Goal: Task Accomplishment & Management: Manage account settings

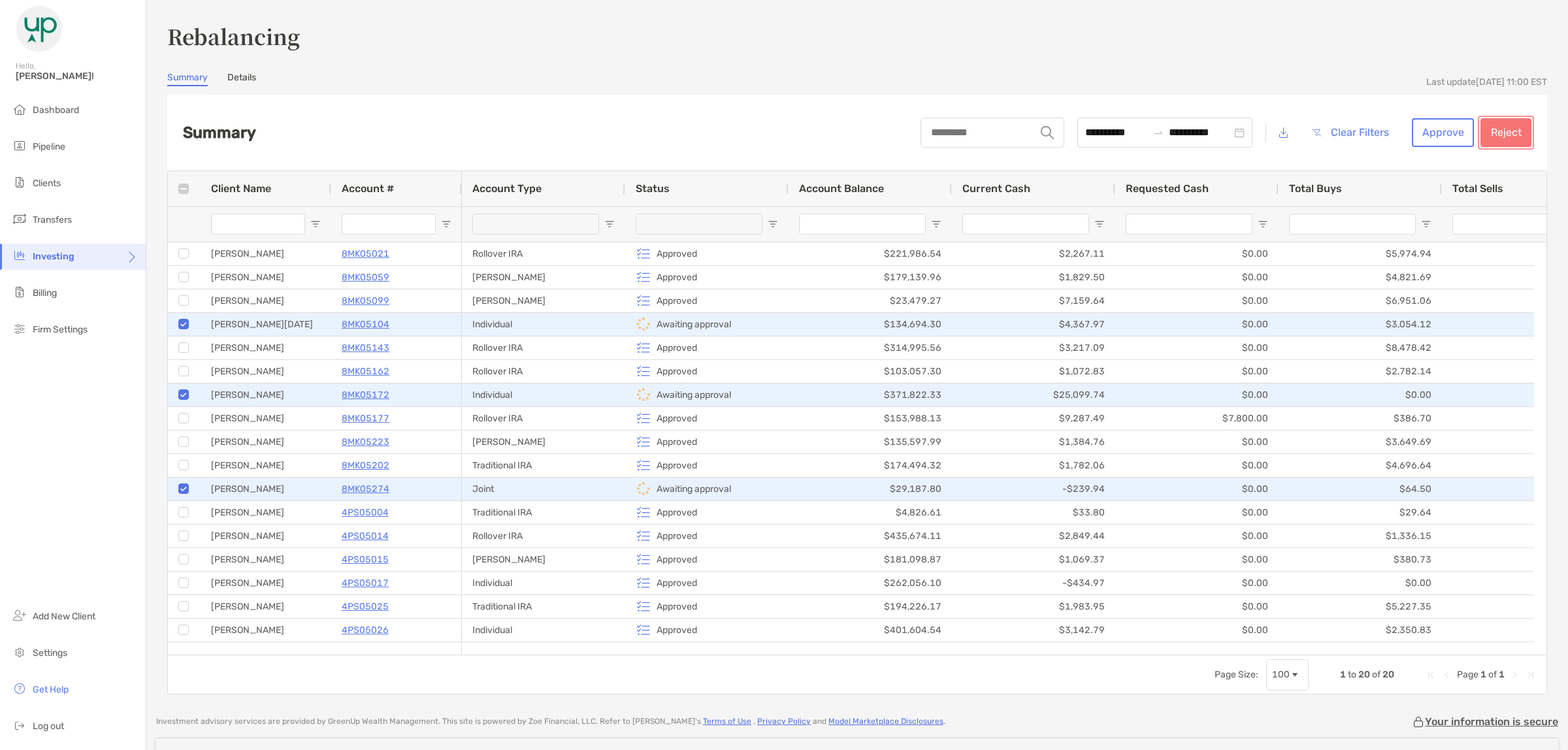
drag, startPoint x: 1474, startPoint y: 126, endPoint x: 1246, endPoint y: 75, distance: 233.6
click at [1284, 74] on section "**********" at bounding box center [857, 383] width 1380 height 623
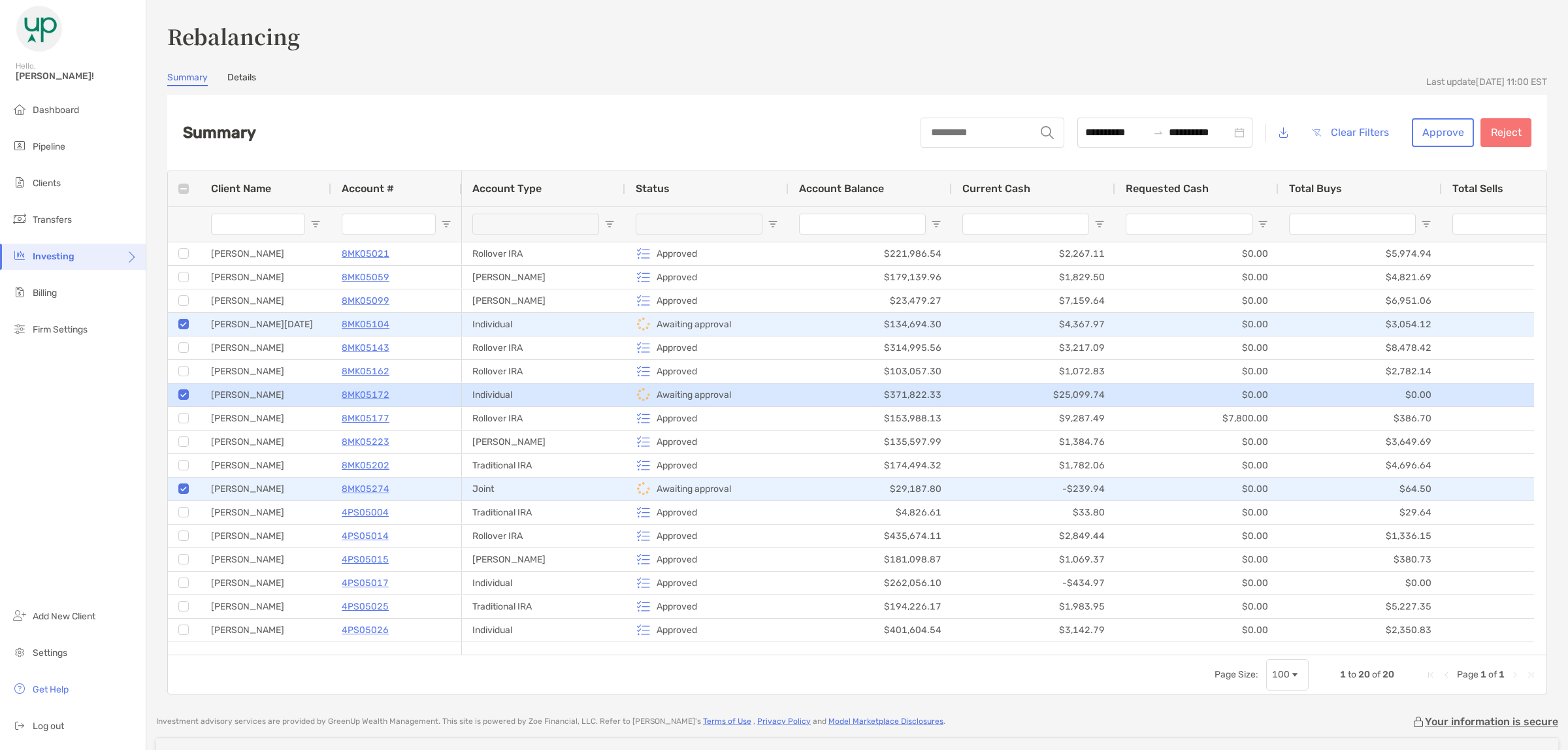
click at [444, 393] on div "8MK05172" at bounding box center [396, 395] width 110 height 22
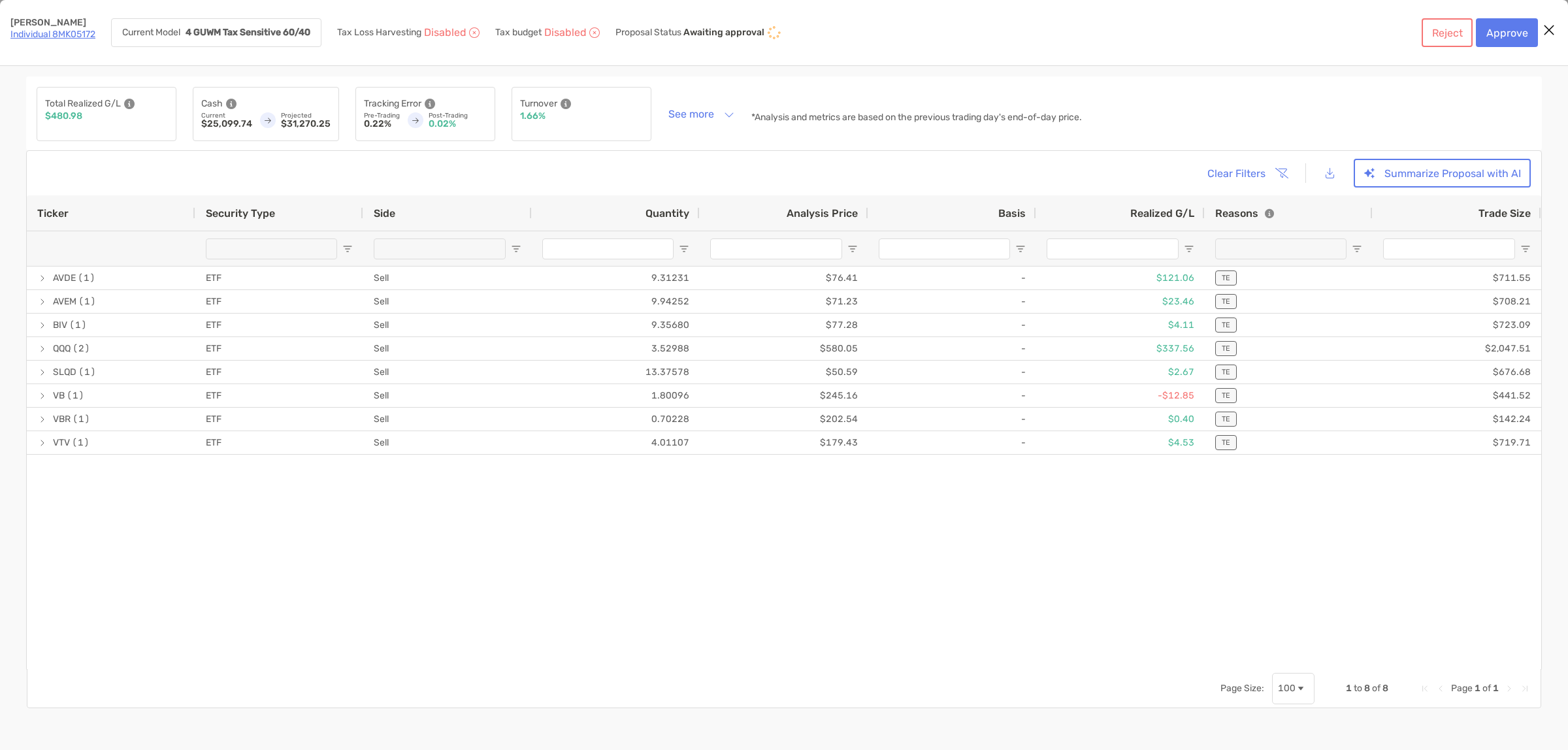
click at [1552, 30] on icon "Close modal" at bounding box center [1549, 30] width 12 height 16
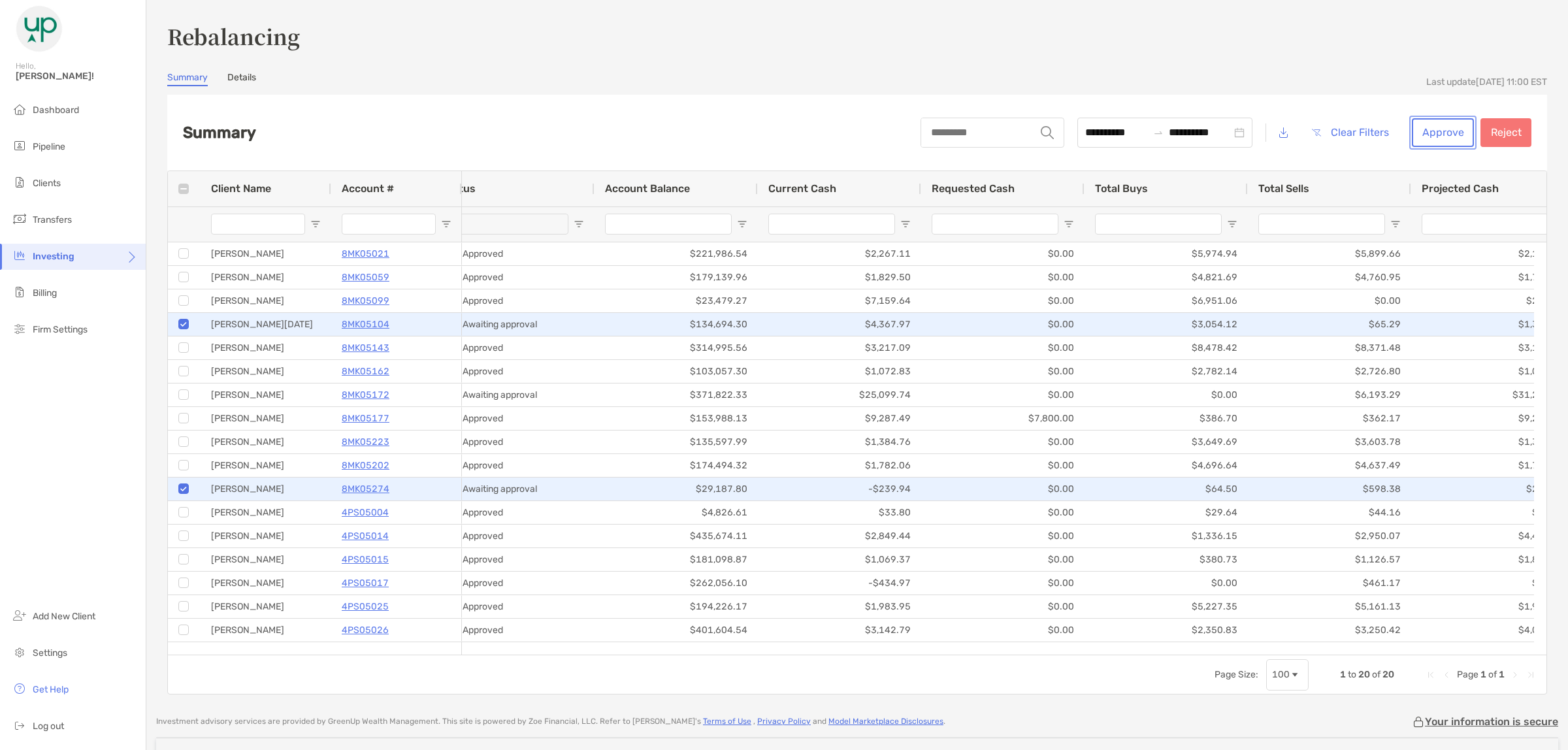
click at [1427, 128] on button "Approve" at bounding box center [1442, 132] width 62 height 28
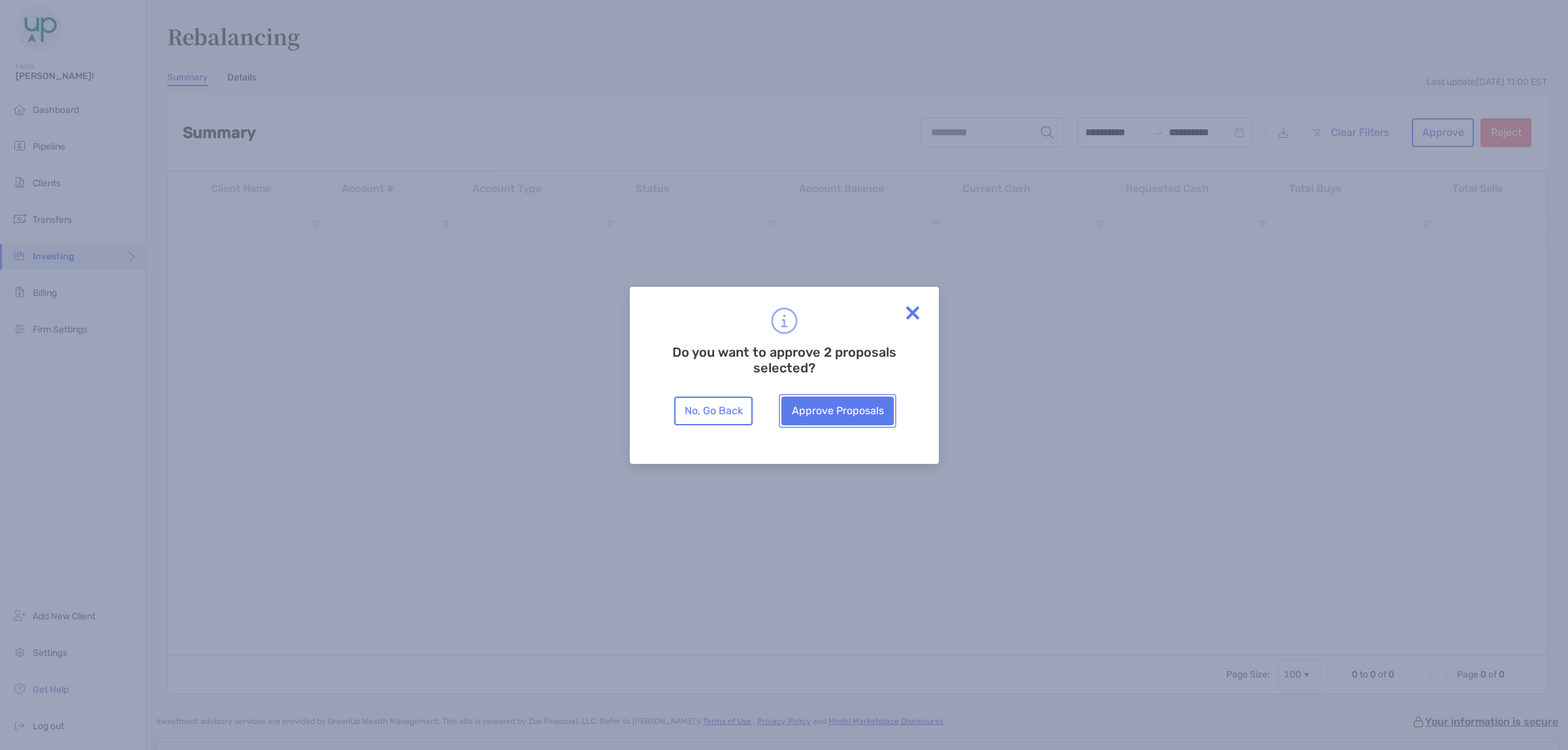
click at [827, 407] on button "Approve Proposals" at bounding box center [837, 411] width 112 height 28
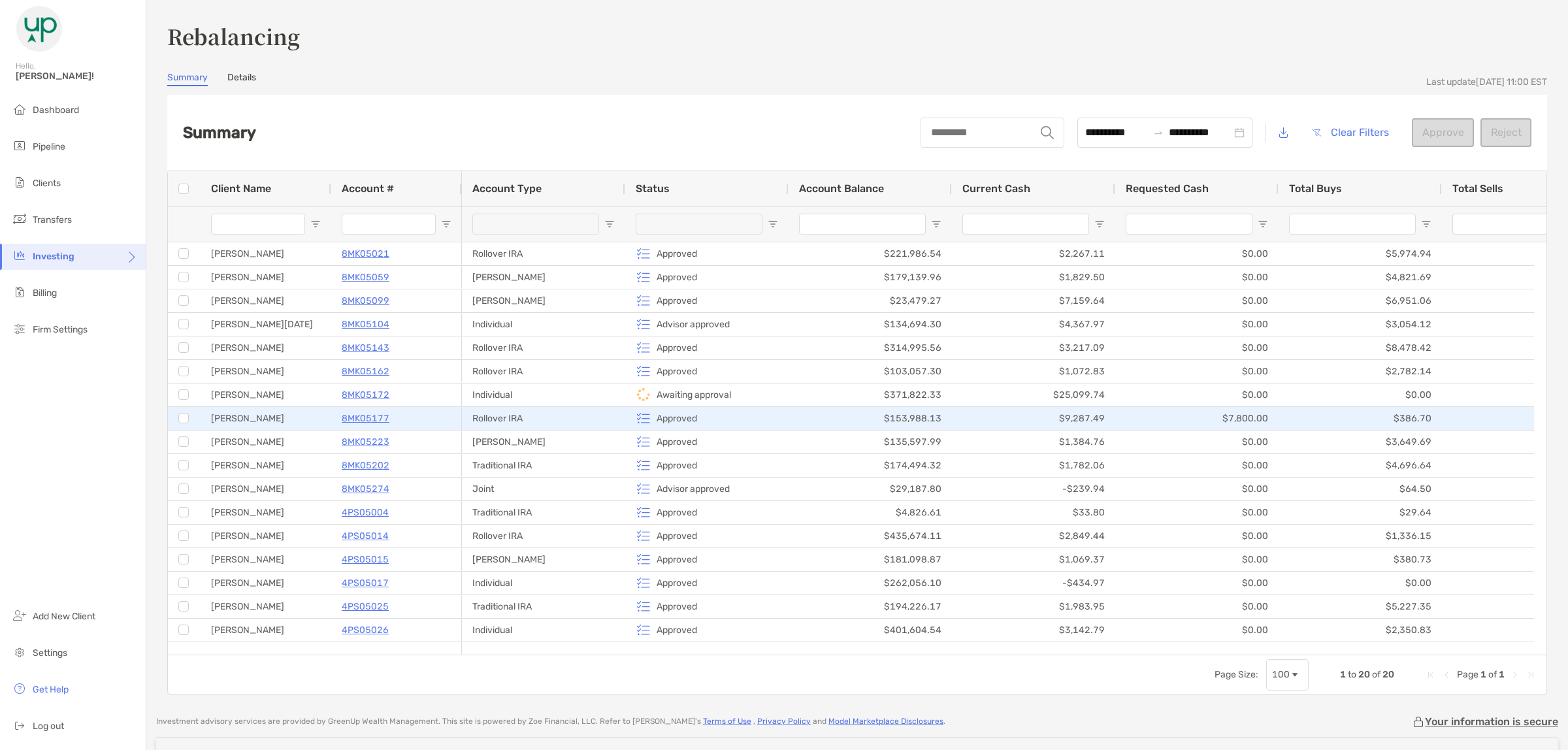
drag, startPoint x: 827, startPoint y: 407, endPoint x: 366, endPoint y: 392, distance: 461.2
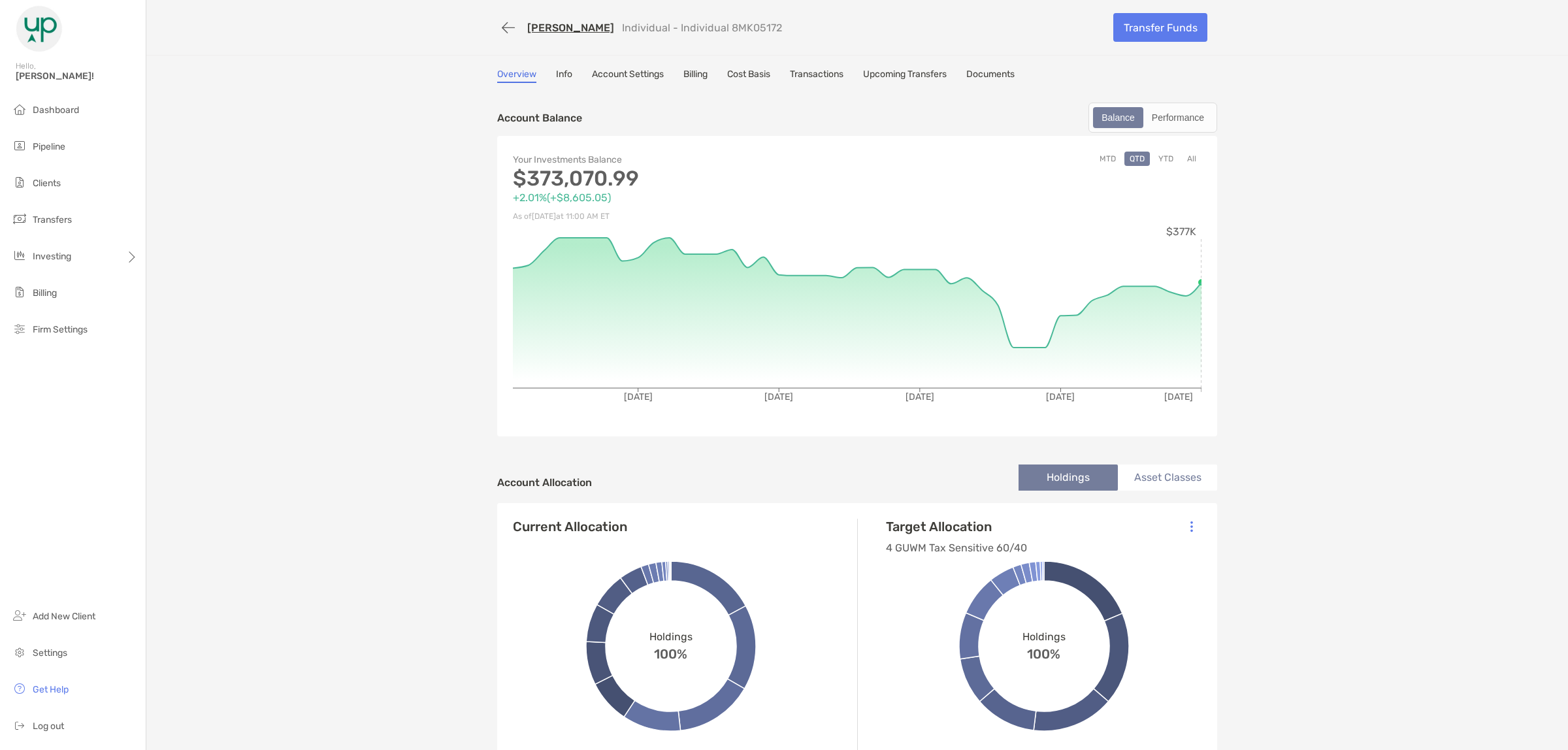
click at [559, 73] on link "Info" at bounding box center [565, 76] width 16 height 14
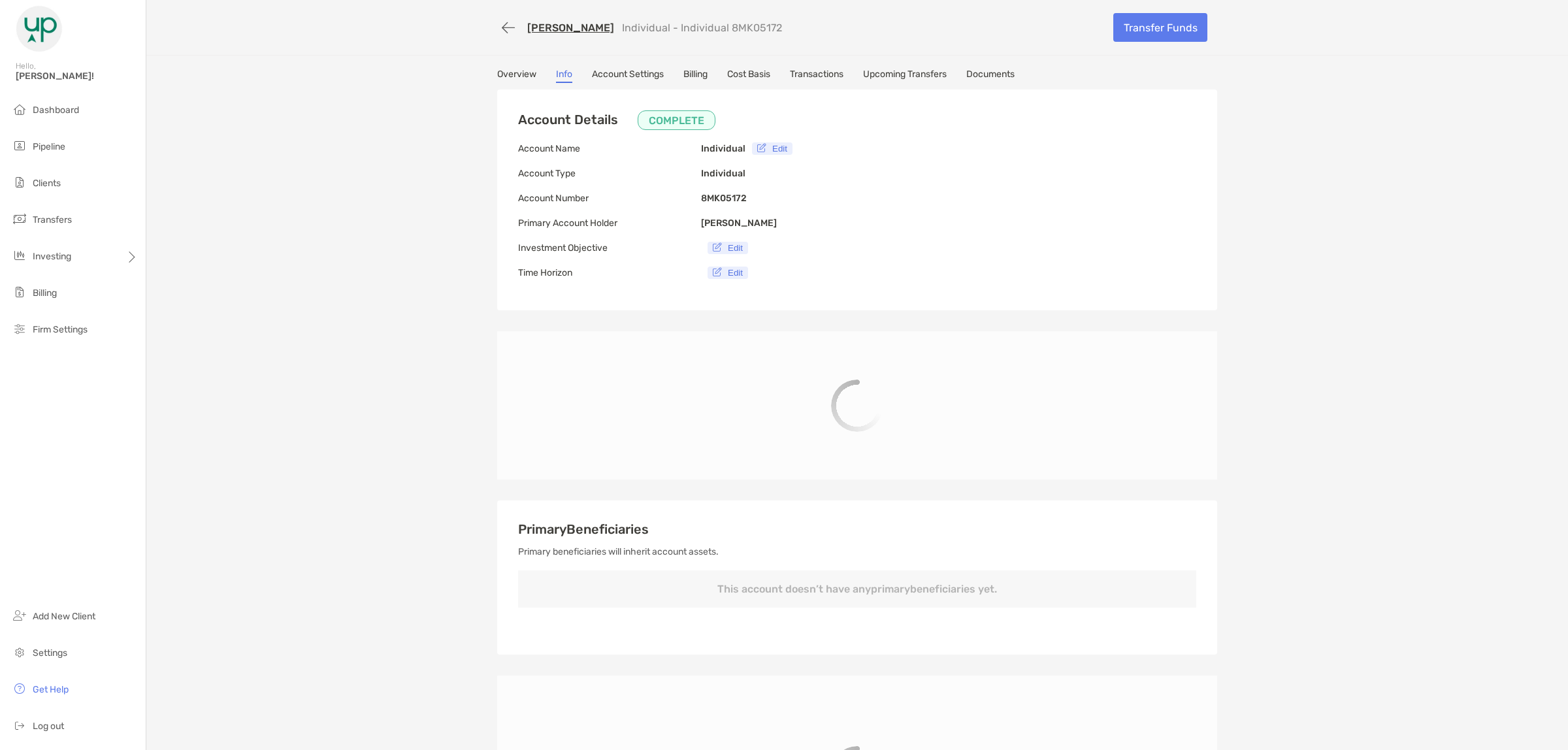
type input "**********"
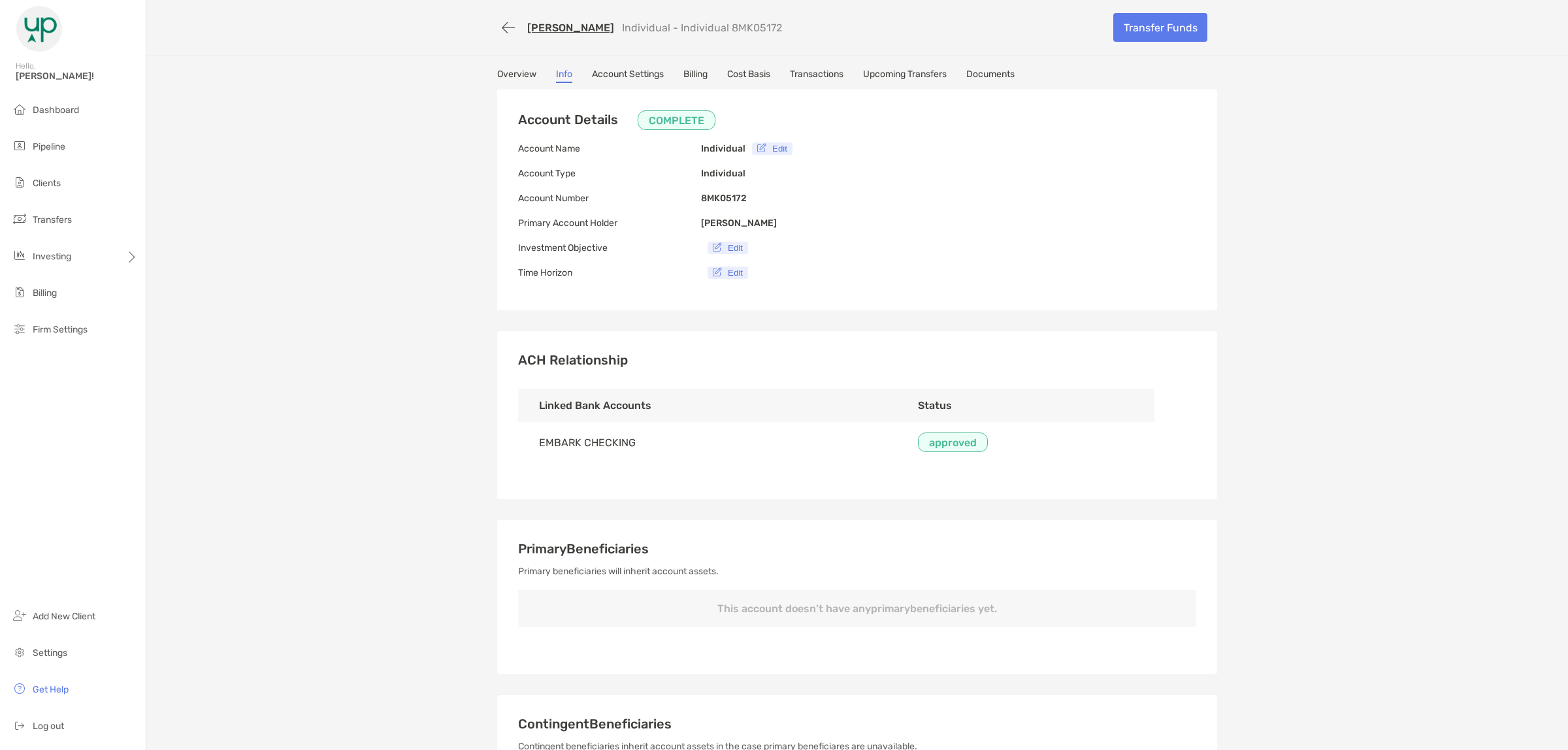
click at [622, 70] on link "Account Settings" at bounding box center [628, 76] width 72 height 14
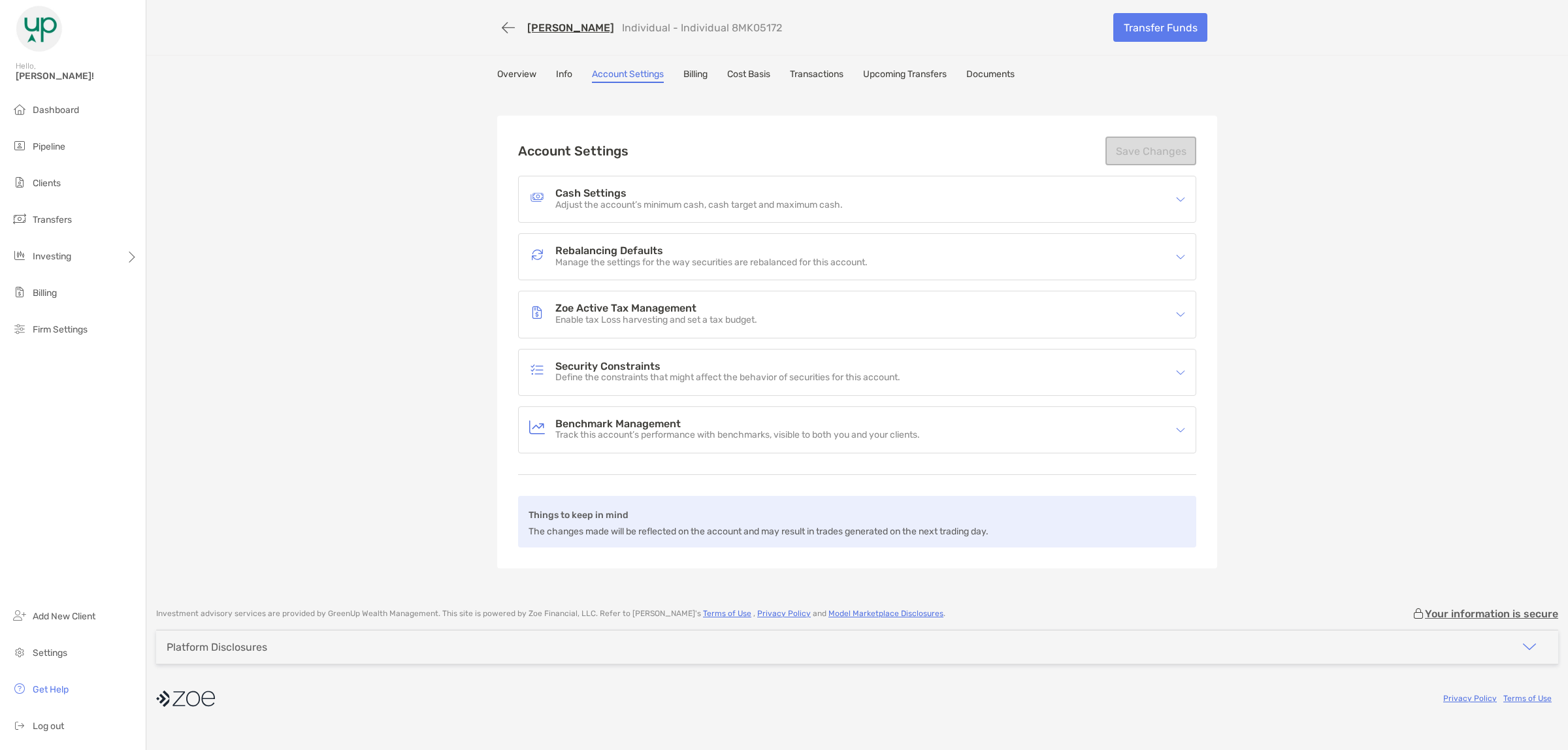
click at [514, 70] on link "Overview" at bounding box center [517, 76] width 39 height 14
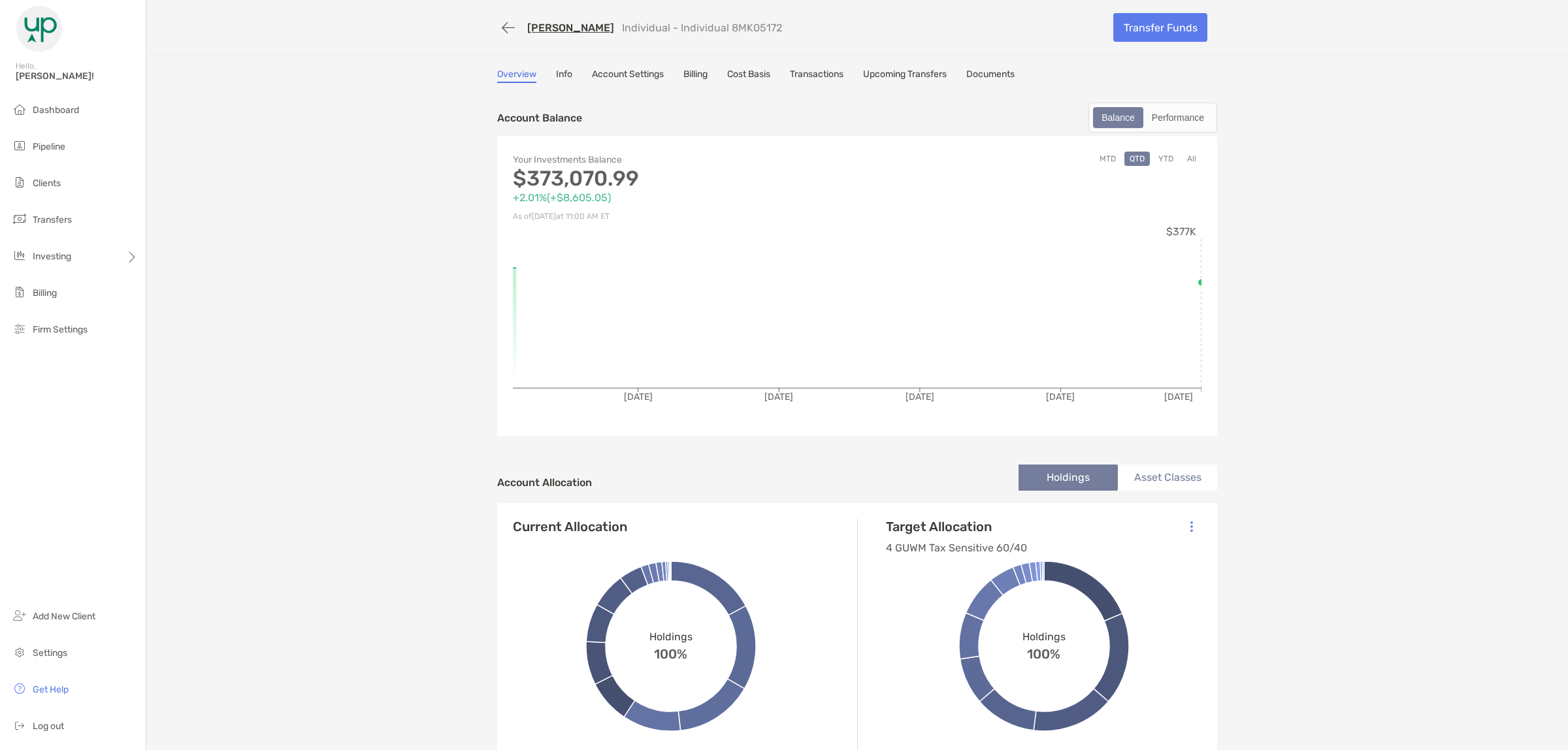
click at [615, 70] on link "Account Settings" at bounding box center [628, 76] width 72 height 14
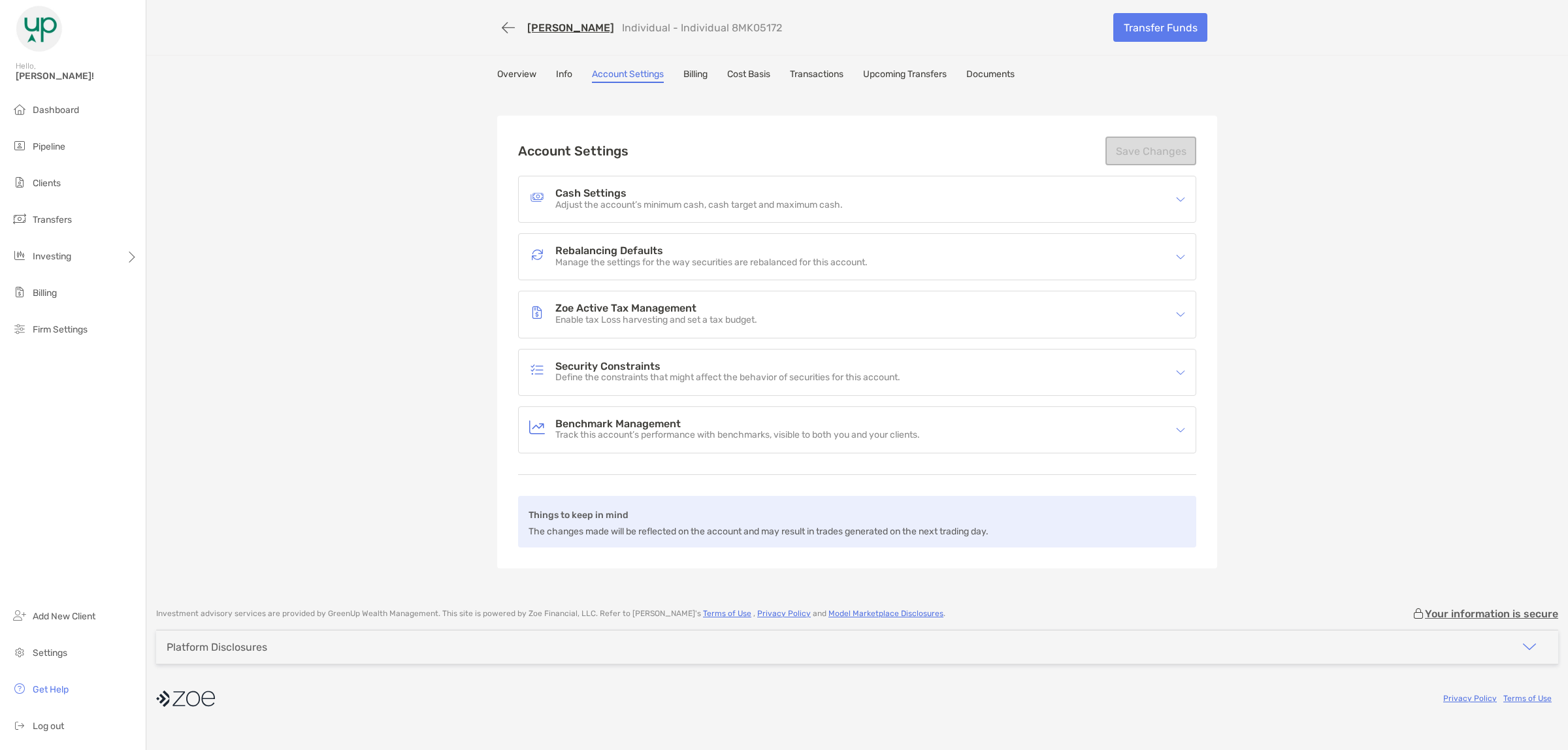
click at [608, 200] on p "Adjust the account’s minimum cash, cash target and maximum cash." at bounding box center [699, 205] width 287 height 11
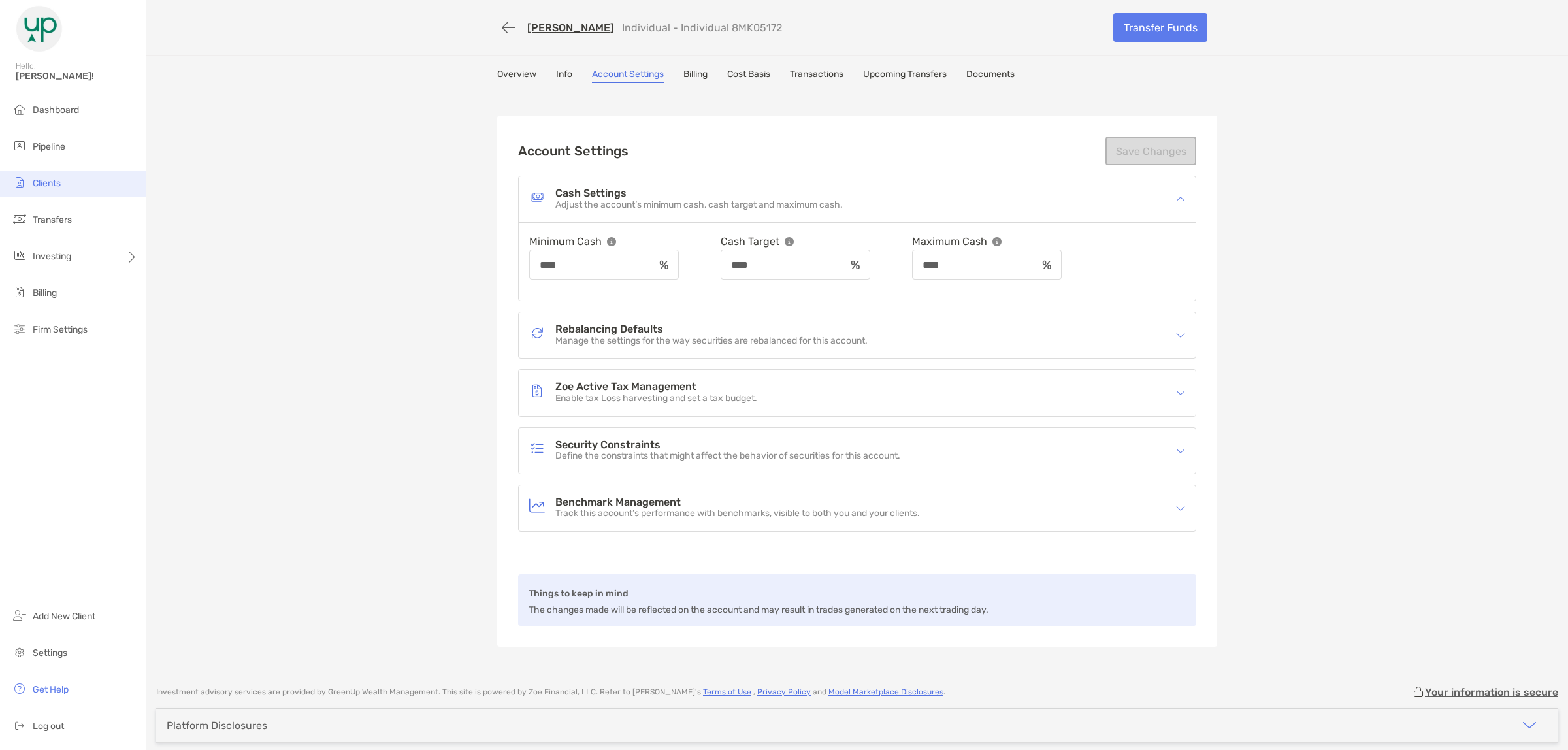
click at [48, 183] on span "Clients" at bounding box center [47, 183] width 28 height 11
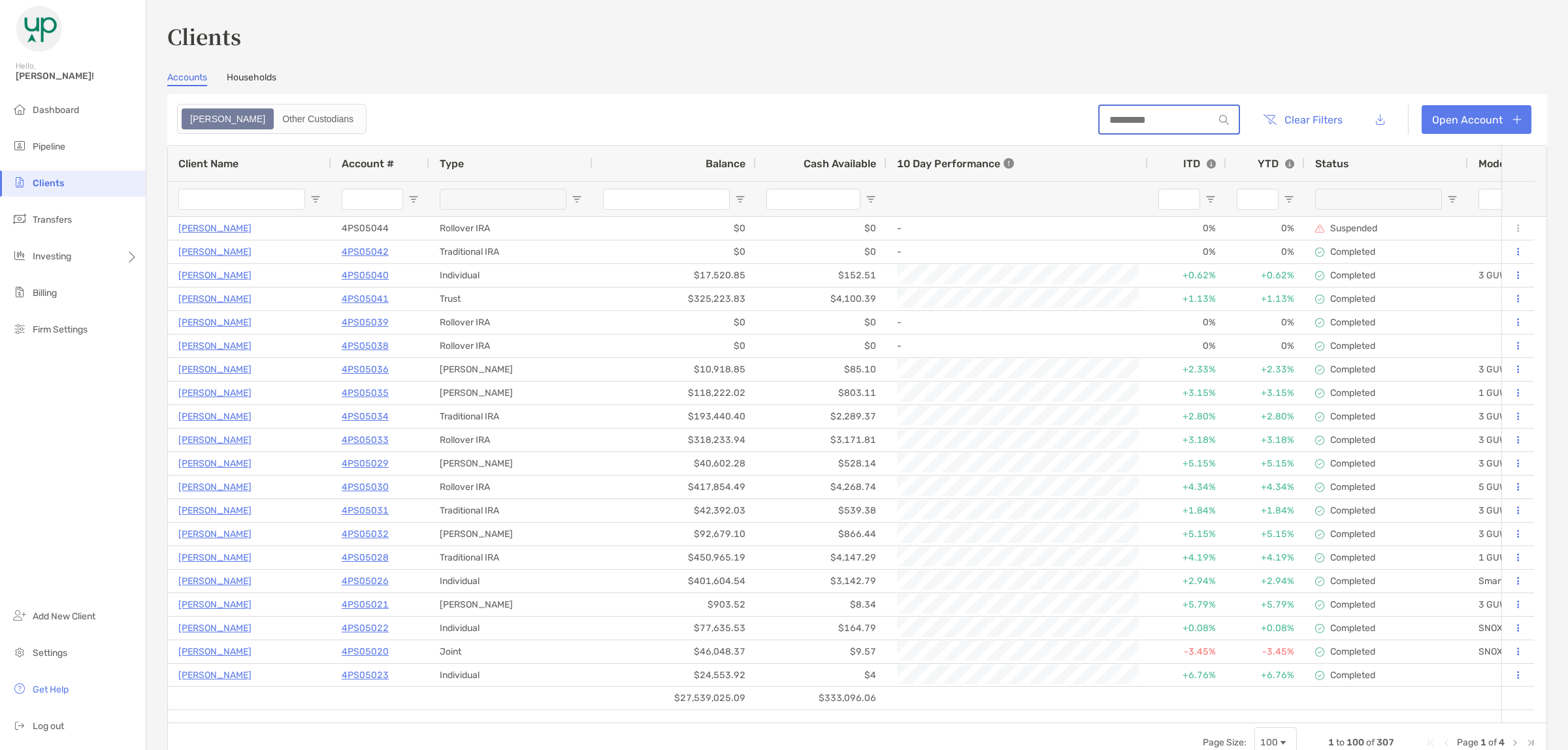
click at [1131, 122] on input at bounding box center [1157, 120] width 114 height 11
type input "***"
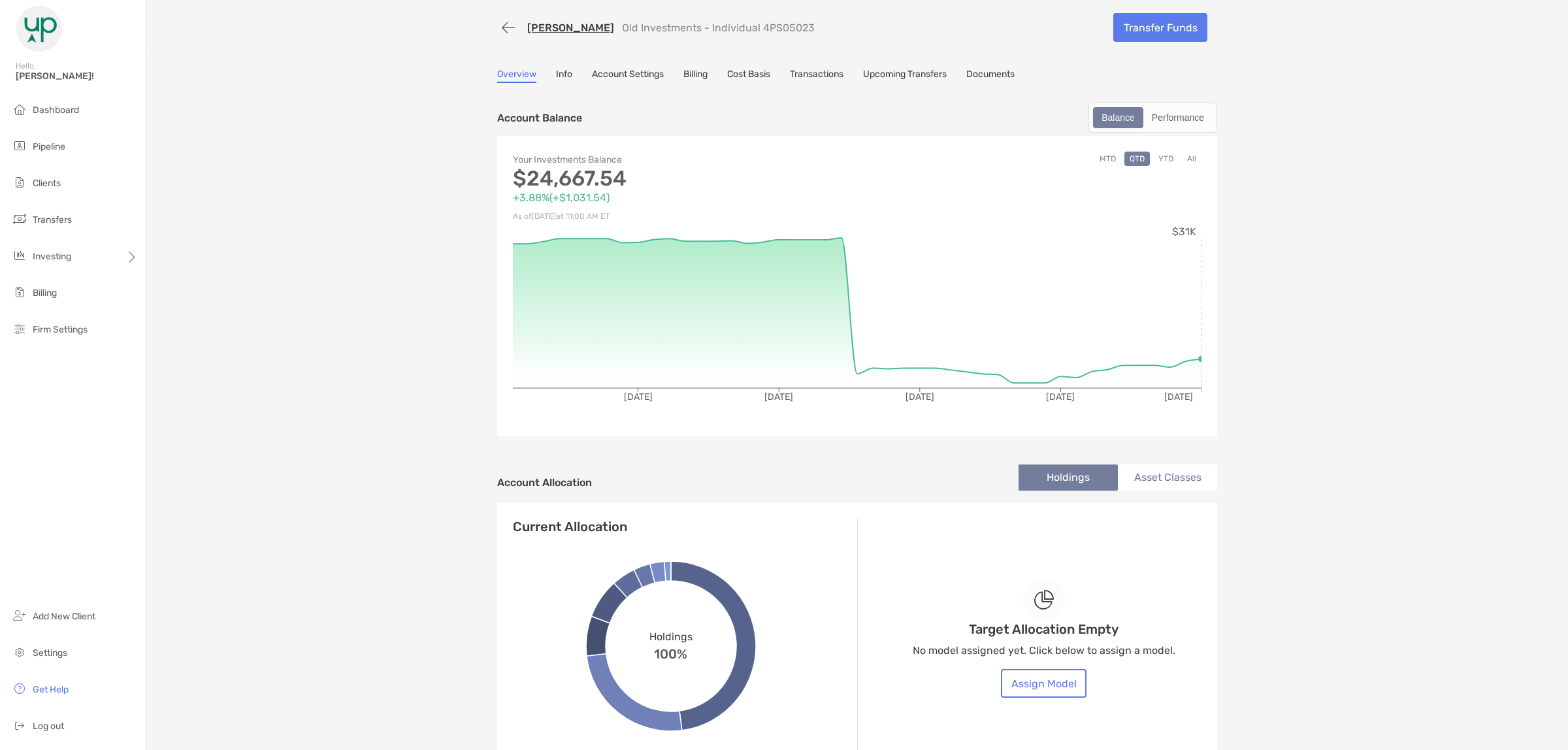
click at [843, 73] on link "Transactions" at bounding box center [817, 76] width 54 height 14
